Goal: Find specific page/section

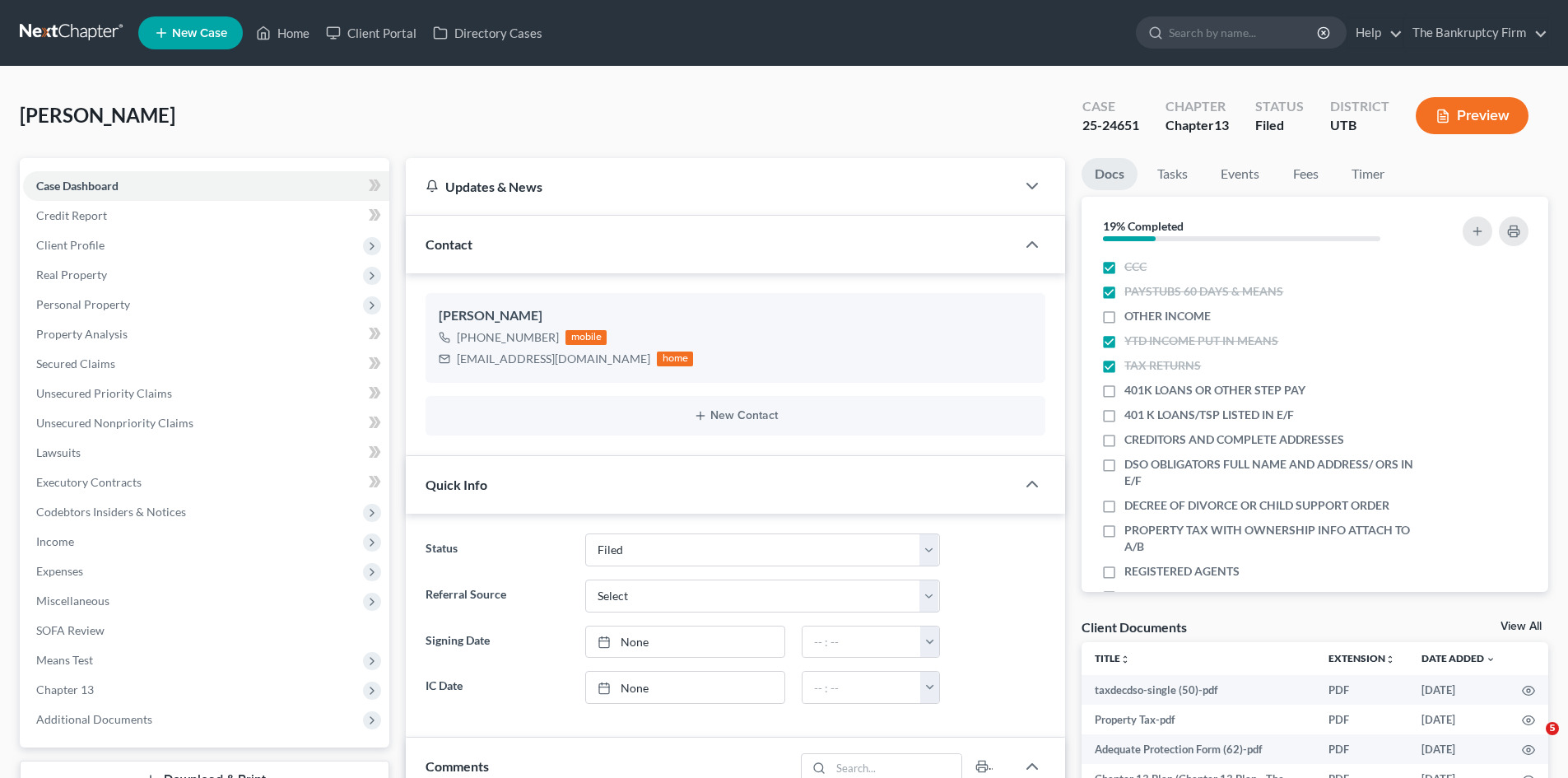
select select "3"
click at [299, 30] on link "Home" at bounding box center [282, 33] width 70 height 30
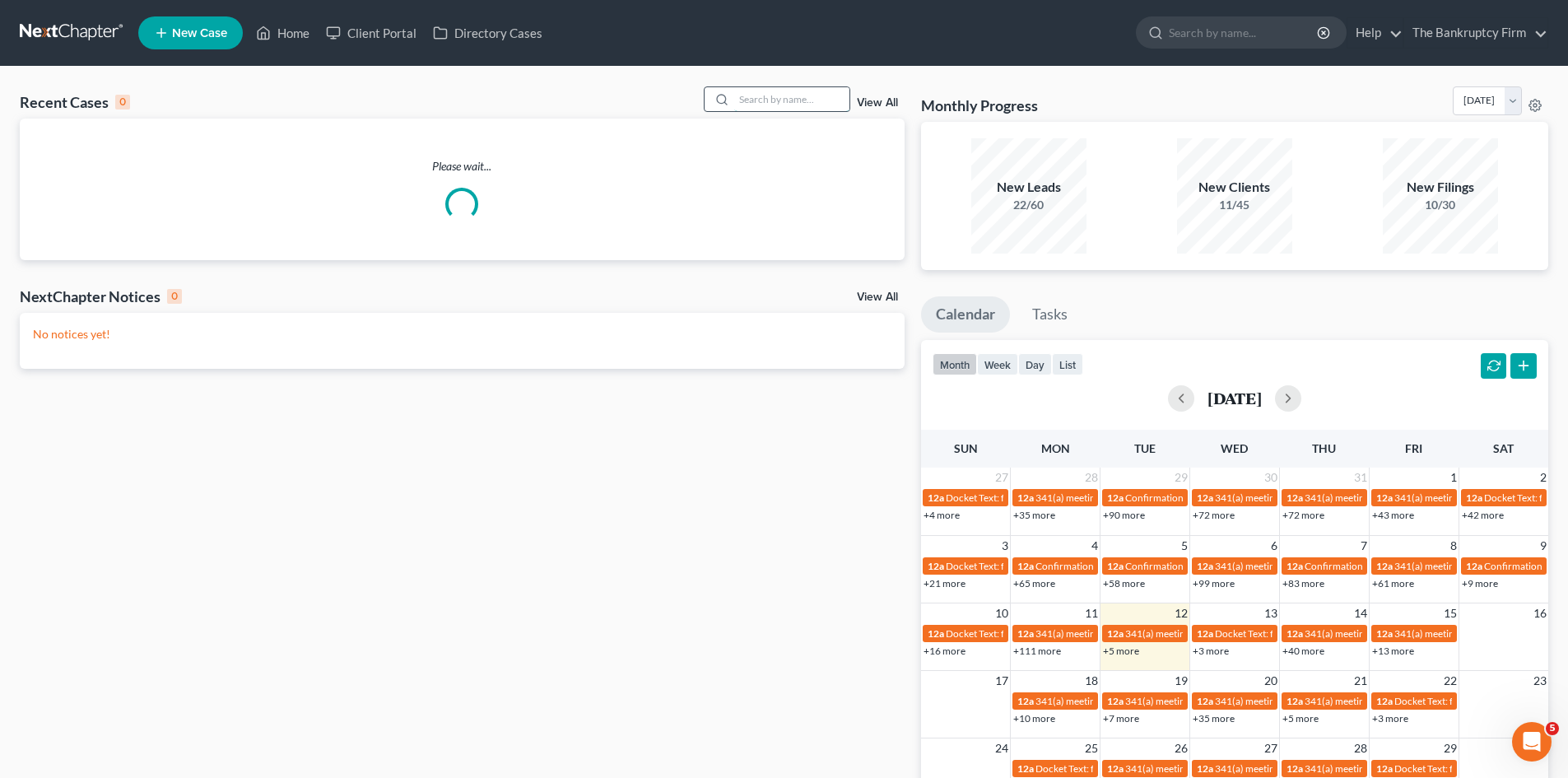
click at [775, 100] on input "search" at bounding box center [791, 99] width 115 height 24
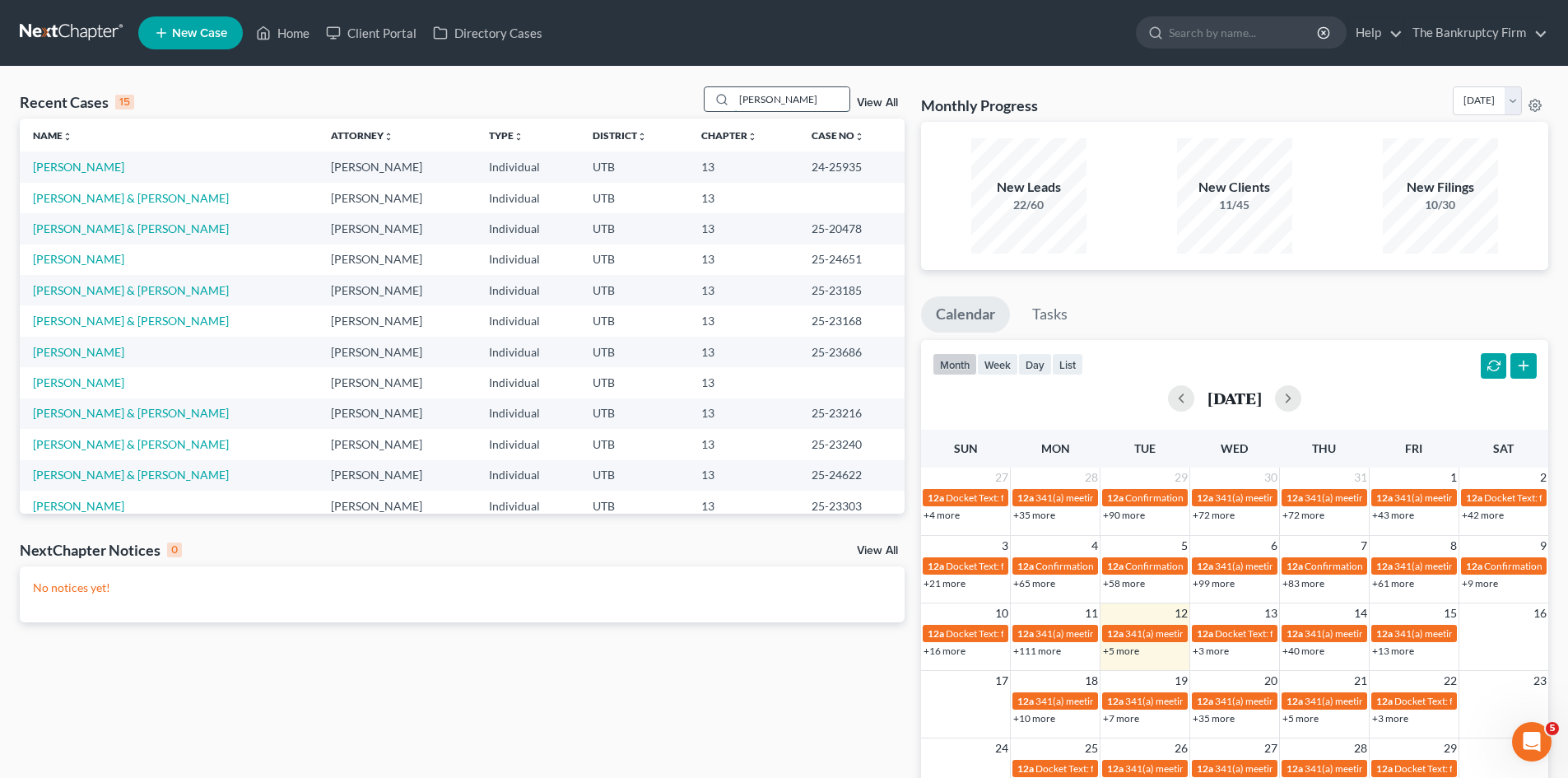
type input "[PERSON_NAME]"
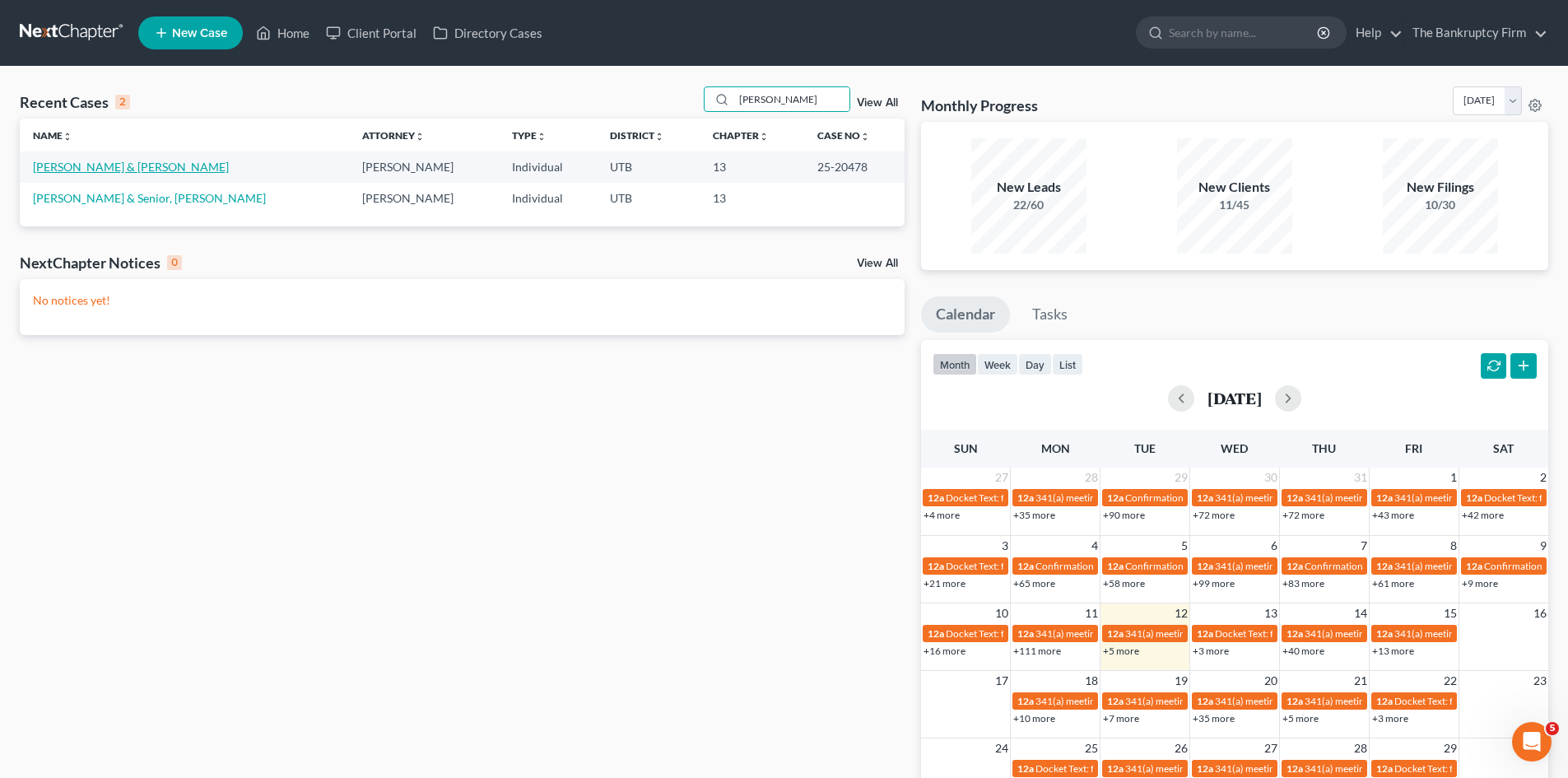
click at [139, 164] on link "[PERSON_NAME] & [PERSON_NAME]" at bounding box center [131, 166] width 196 height 14
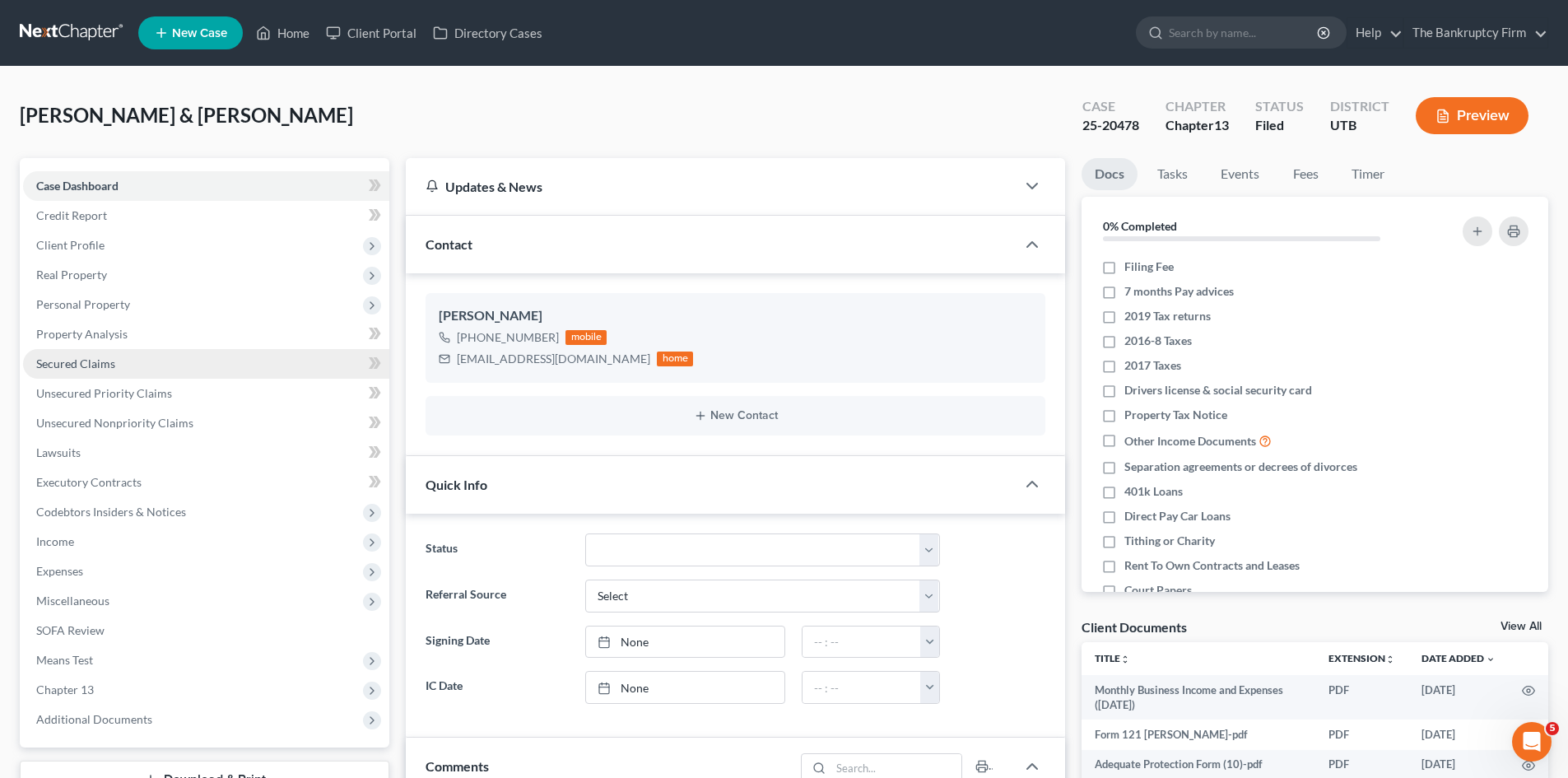
click at [81, 362] on span "Secured Claims" at bounding box center [76, 363] width 79 height 14
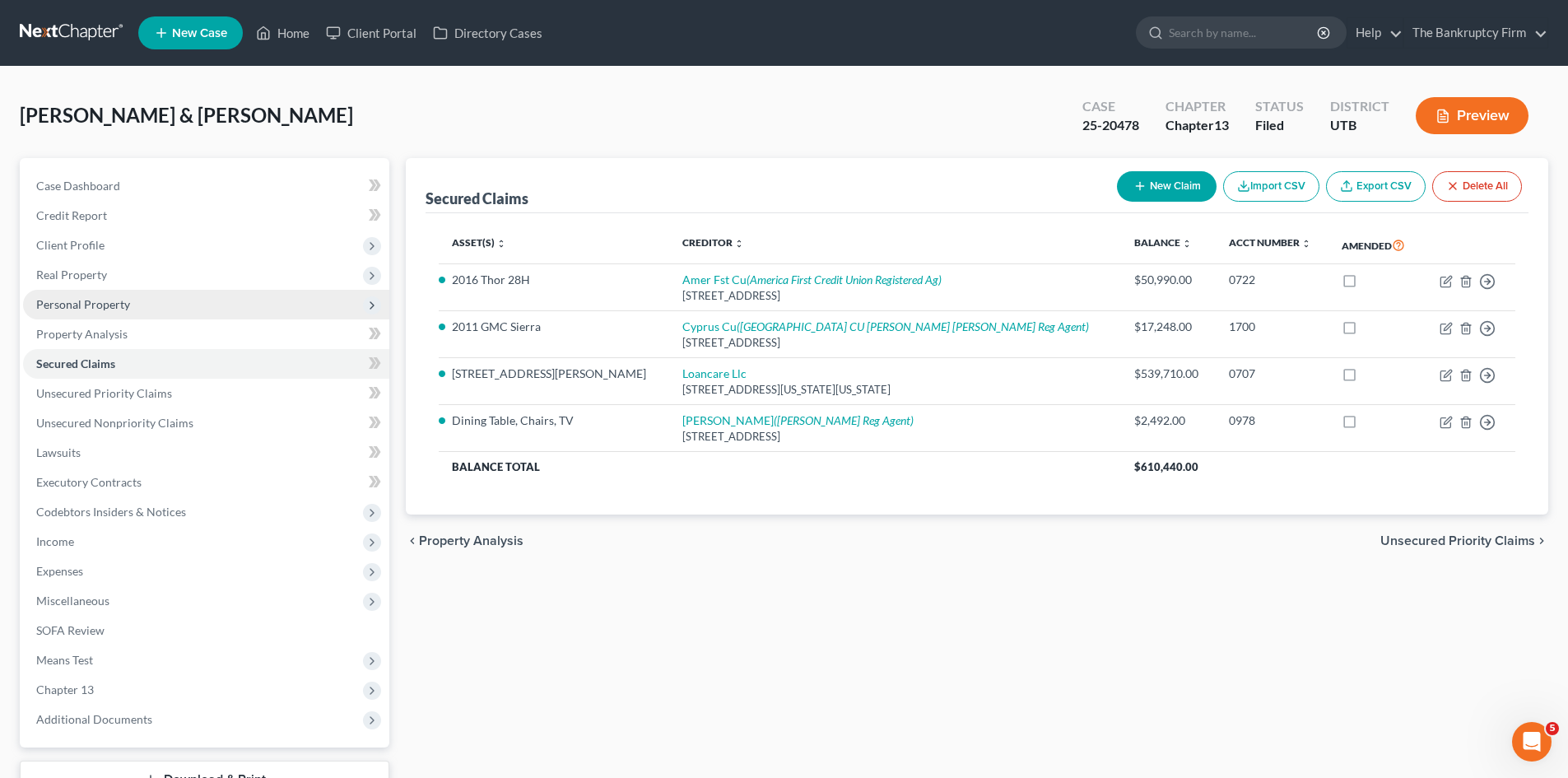
click at [95, 301] on span "Personal Property" at bounding box center [83, 304] width 94 height 14
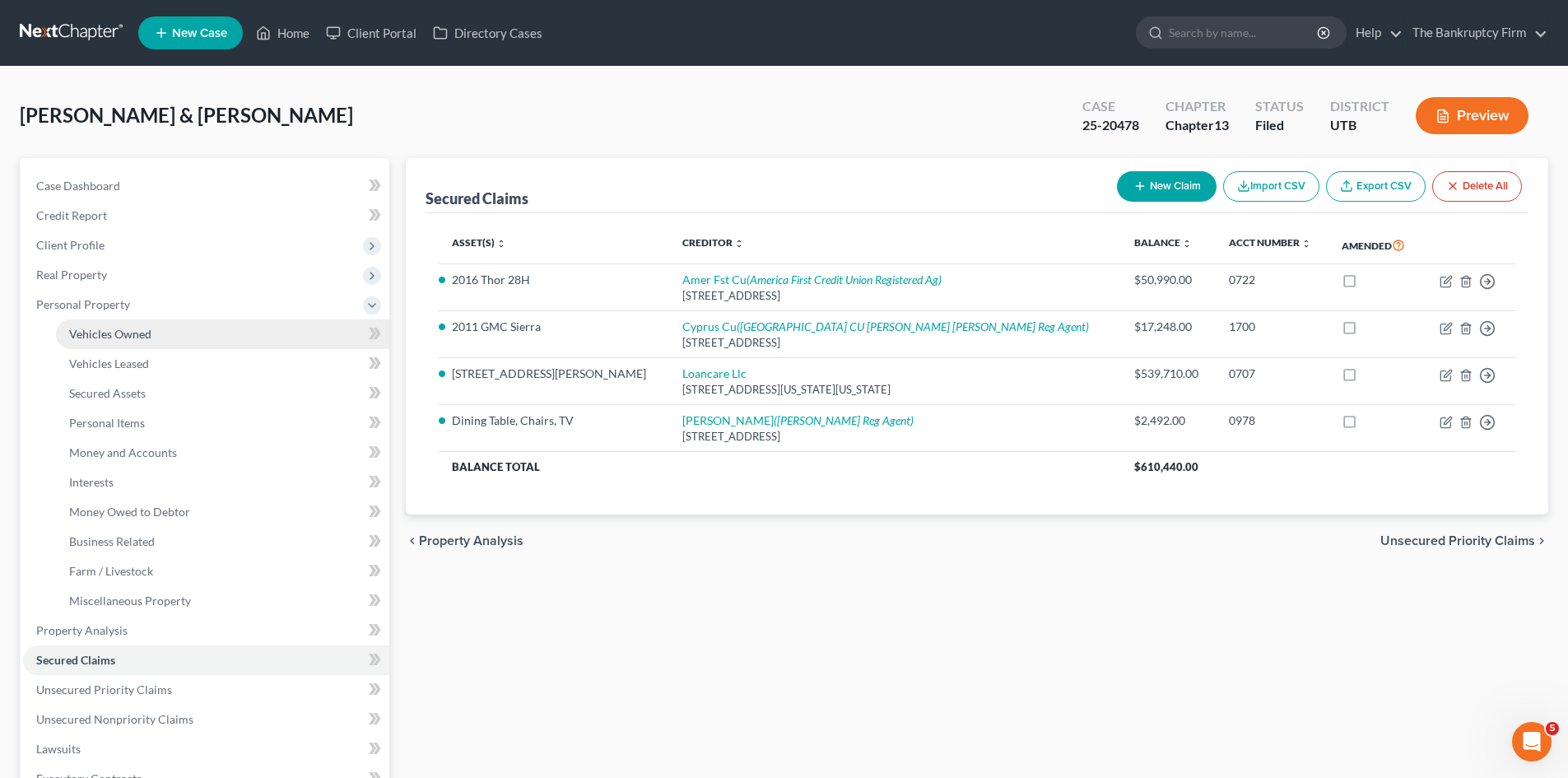
click at [109, 336] on span "Vehicles Owned" at bounding box center [110, 334] width 82 height 14
